Goal: Task Accomplishment & Management: Manage account settings

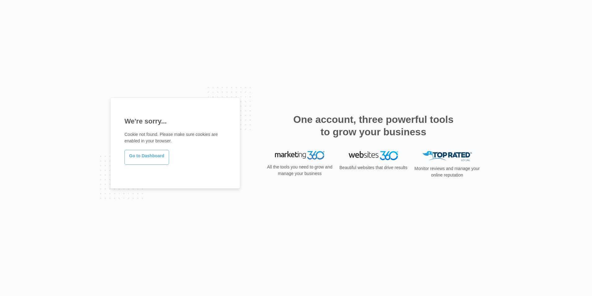
click at [151, 160] on link "Go to Dashboard" at bounding box center [147, 157] width 45 height 15
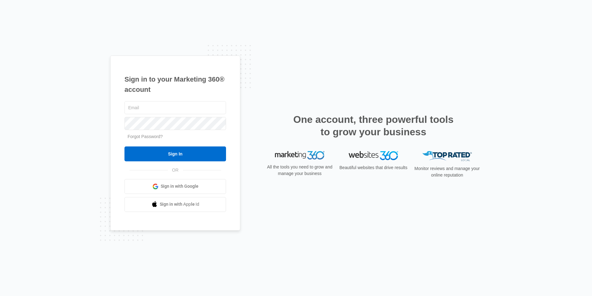
type input "jason@209wepaint.com"
click at [331, 75] on div "Sign in to your Marketing 360® account jason@209wepaint.com Forgot Password? Si…" at bounding box center [296, 147] width 372 height 185
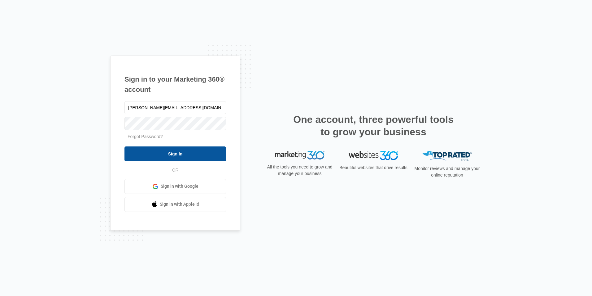
click at [157, 154] on input "Sign In" at bounding box center [176, 153] width 102 height 15
